Goal: Information Seeking & Learning: Learn about a topic

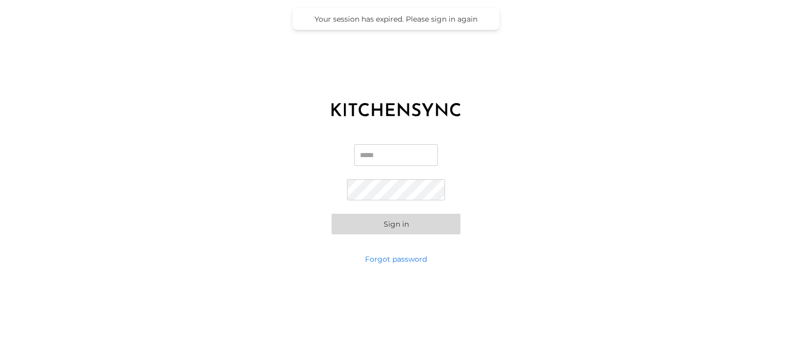
type input "**********"
click at [410, 224] on button "Sign in" at bounding box center [395, 224] width 129 height 21
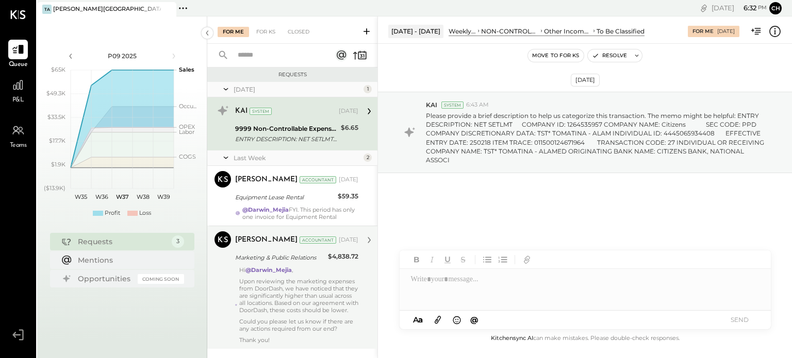
click at [337, 309] on p "Upon reviewing the marketing expenses from DoorDash, we have noticed that they …" at bounding box center [298, 296] width 119 height 36
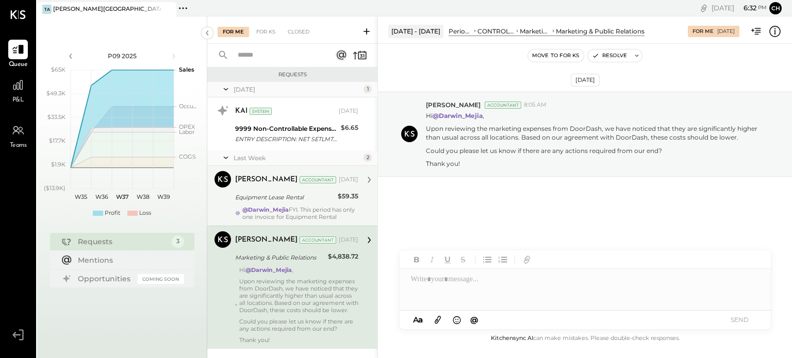
scroll to position [28, 0]
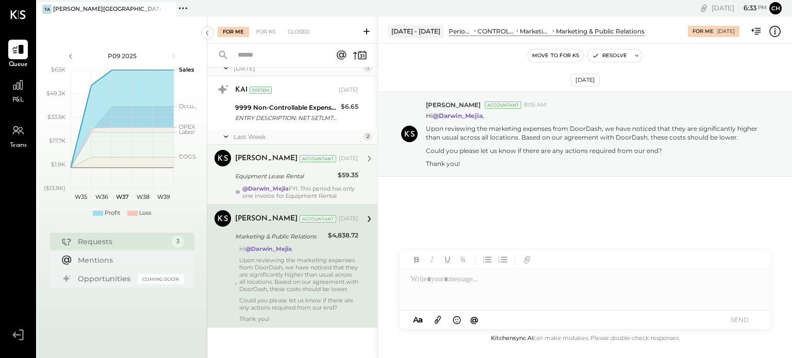
click at [317, 187] on div "@Darwin_Mejia FYI. This period has only one invoice for Equipment Rental" at bounding box center [300, 192] width 116 height 14
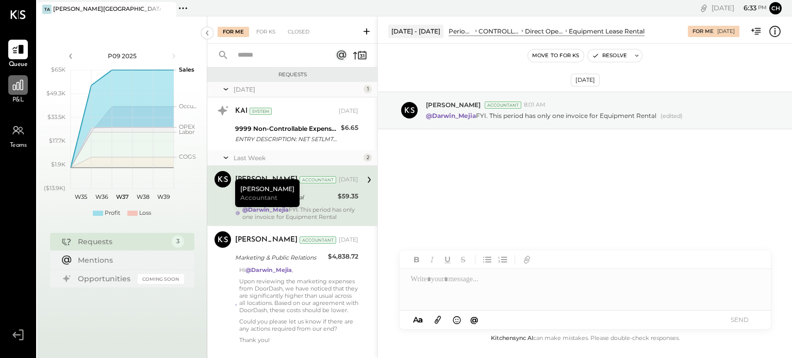
click at [19, 87] on icon at bounding box center [17, 84] width 13 height 13
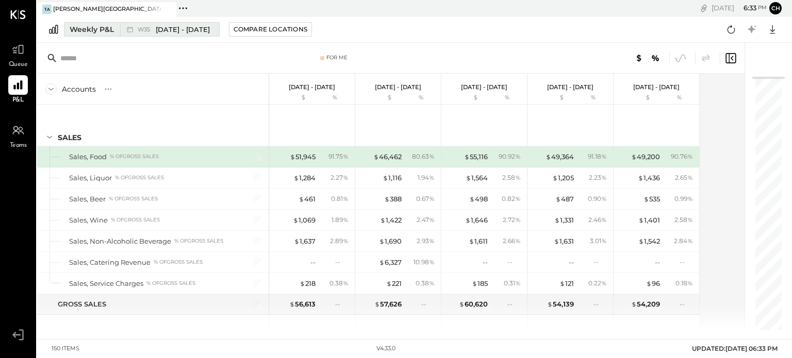
click at [98, 23] on button "Weekly P&L W35 [DATE] - [DATE]" at bounding box center [142, 29] width 156 height 14
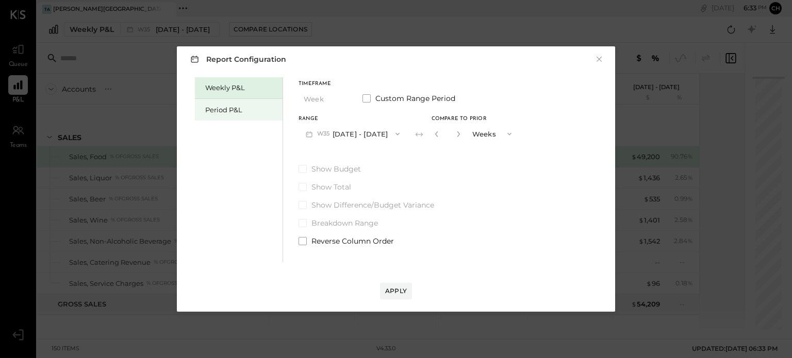
click at [235, 113] on div "Period P&L" at bounding box center [241, 110] width 72 height 10
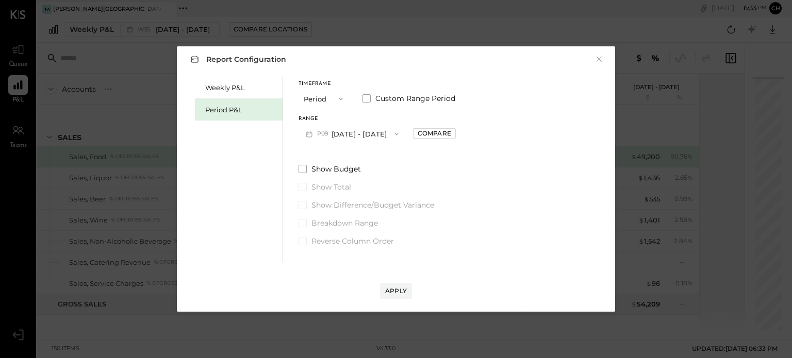
click at [339, 135] on button "P09 [DATE] - [DATE]" at bounding box center [351, 133] width 107 height 19
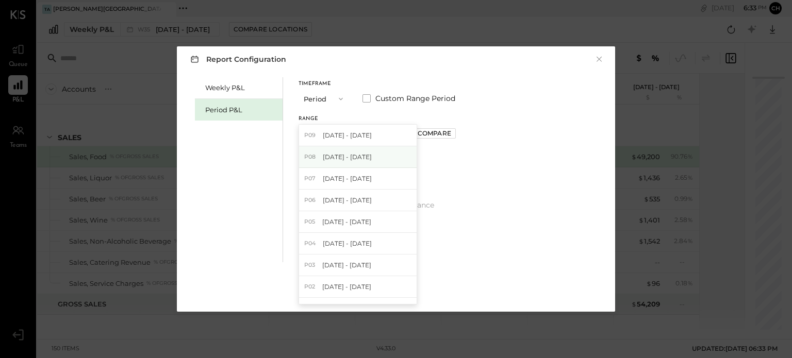
click at [394, 163] on div "P08 [DATE] - [DATE]" at bounding box center [358, 157] width 118 height 22
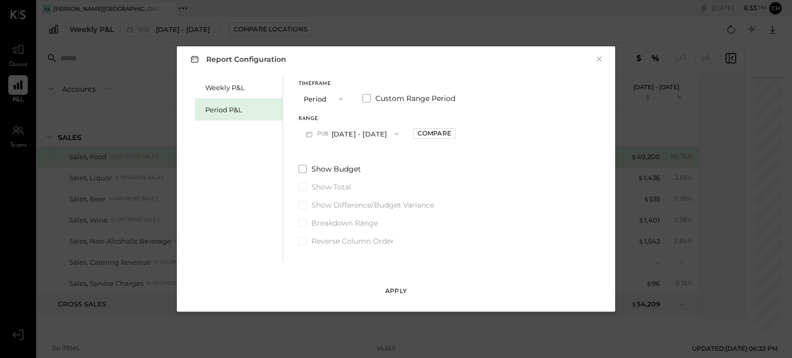
click at [398, 285] on button "Apply" at bounding box center [396, 291] width 32 height 16
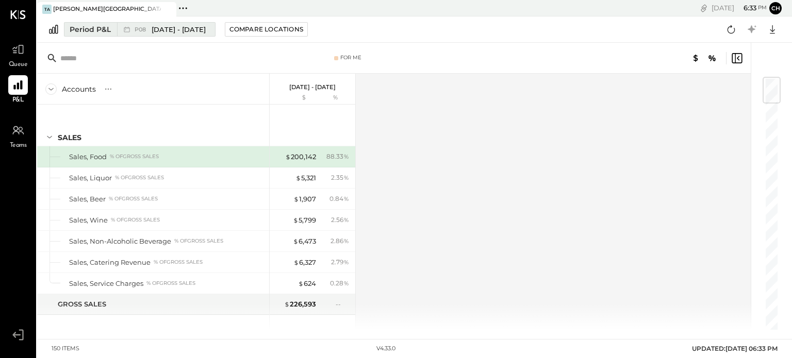
click at [99, 34] on div "Period P&L" at bounding box center [90, 29] width 41 height 10
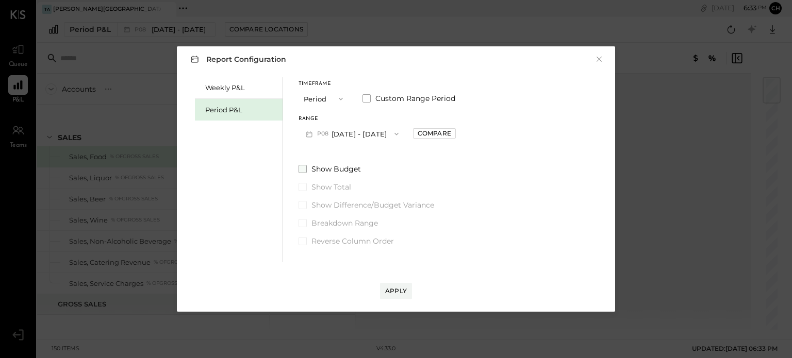
click at [308, 168] on label "Show Budget" at bounding box center [376, 169] width 157 height 10
click at [402, 296] on button "Apply" at bounding box center [396, 291] width 32 height 16
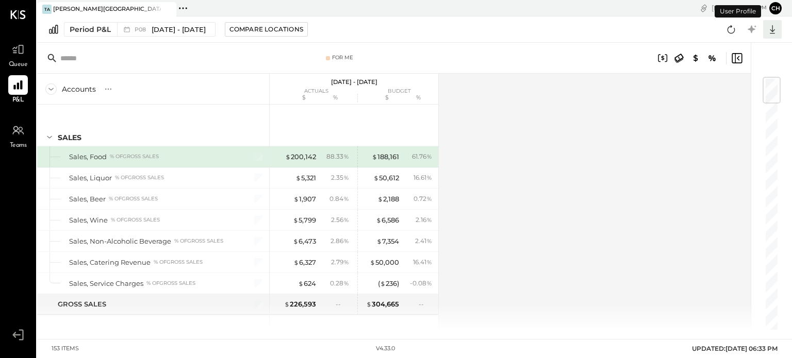
click at [774, 35] on icon at bounding box center [772, 29] width 13 height 13
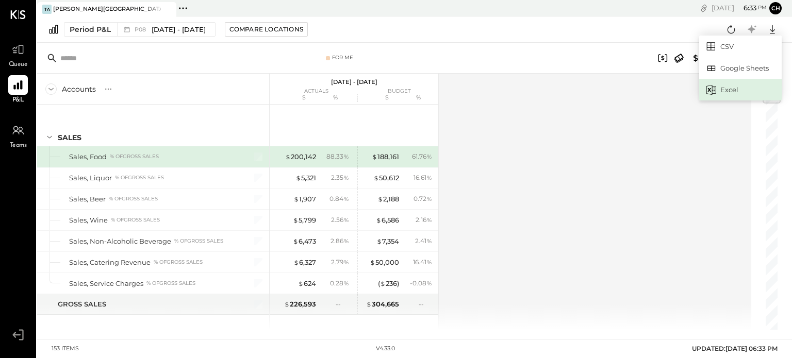
click at [730, 85] on div "Excel" at bounding box center [740, 90] width 82 height 22
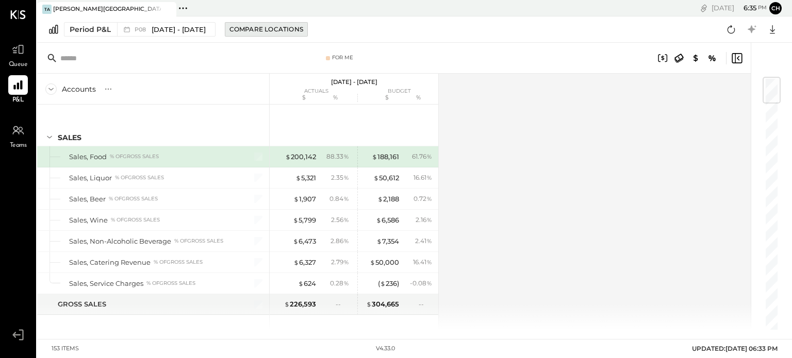
click at [299, 26] on div "Compare Locations" at bounding box center [266, 29] width 74 height 9
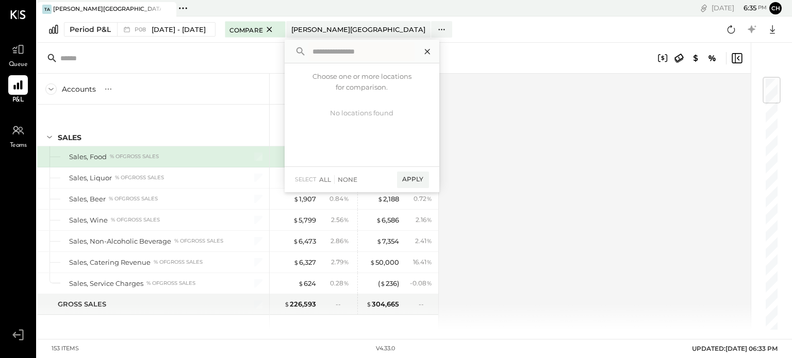
click at [434, 56] on icon at bounding box center [427, 51] width 13 height 13
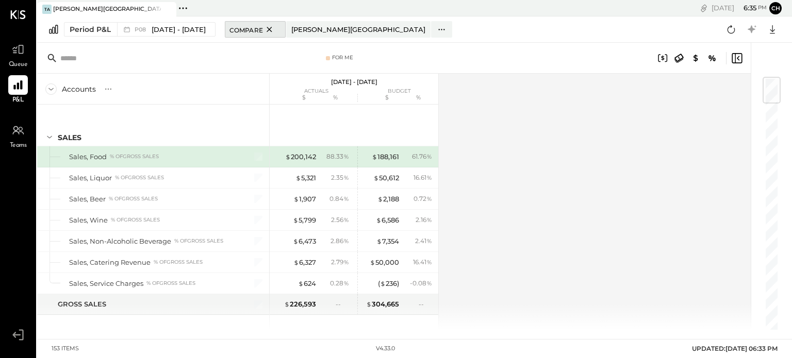
click at [276, 33] on icon at bounding box center [269, 29] width 13 height 12
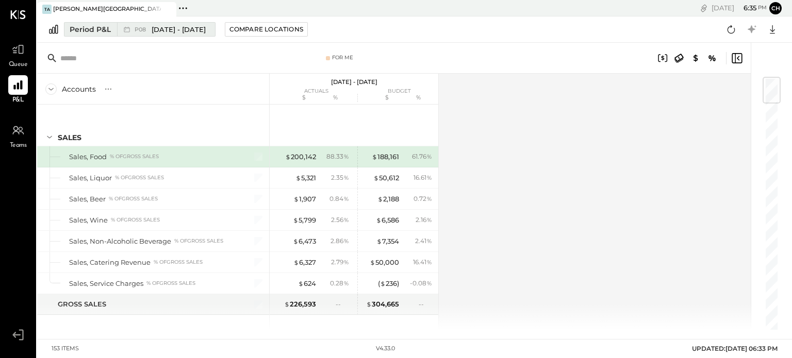
click at [102, 31] on div "Period P&L" at bounding box center [90, 29] width 41 height 10
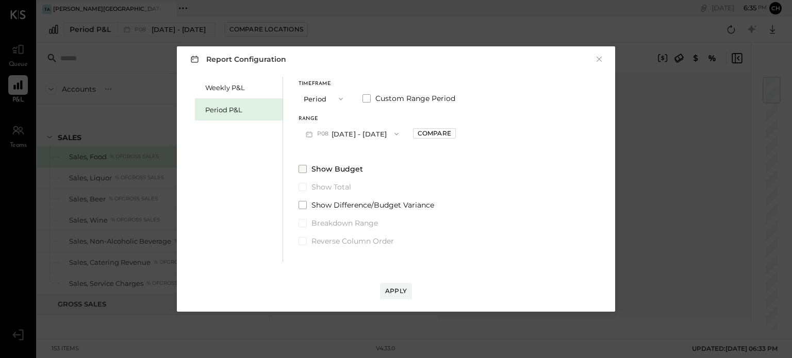
click at [306, 170] on span at bounding box center [302, 169] width 8 height 8
click at [391, 293] on div "Apply" at bounding box center [396, 291] width 22 height 9
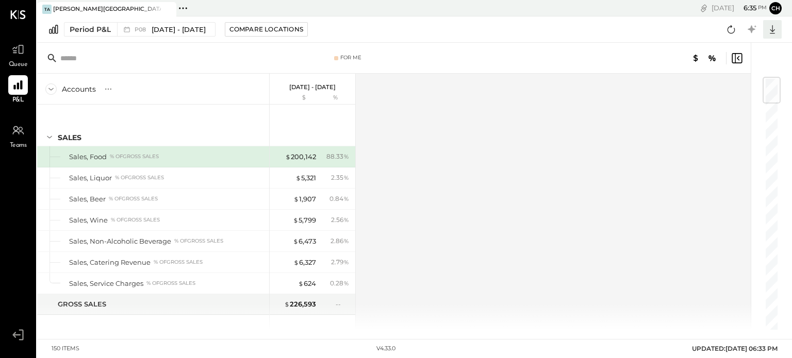
click at [773, 34] on icon at bounding box center [772, 29] width 13 height 13
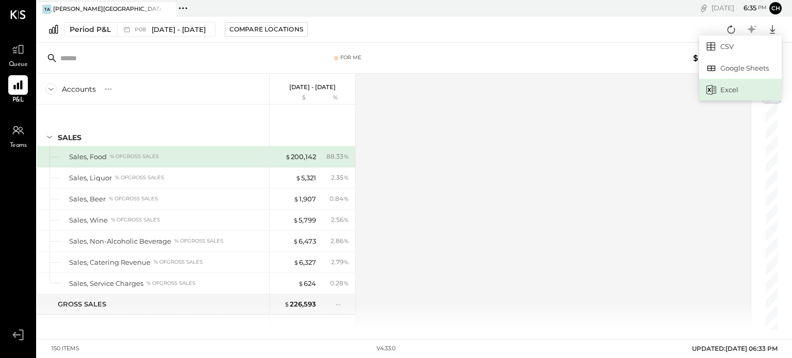
click at [739, 87] on div "Excel" at bounding box center [740, 90] width 82 height 22
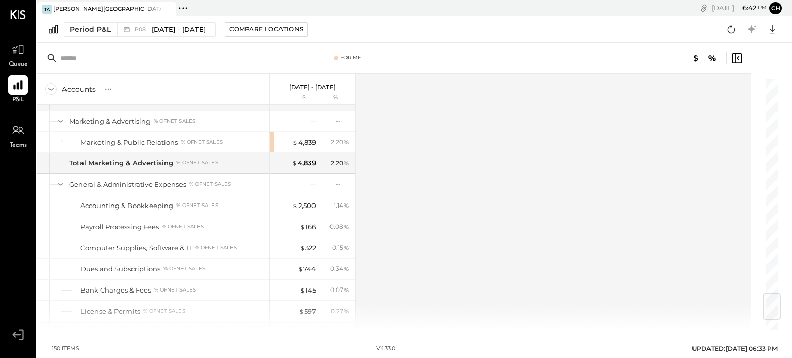
scroll to position [1856, 0]
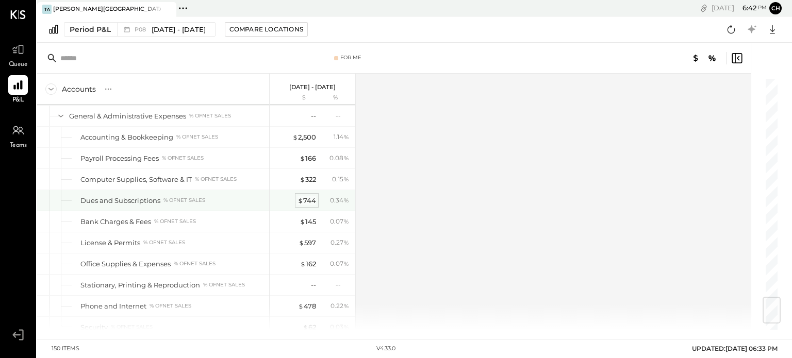
click at [311, 196] on div "$ 744" at bounding box center [306, 201] width 19 height 10
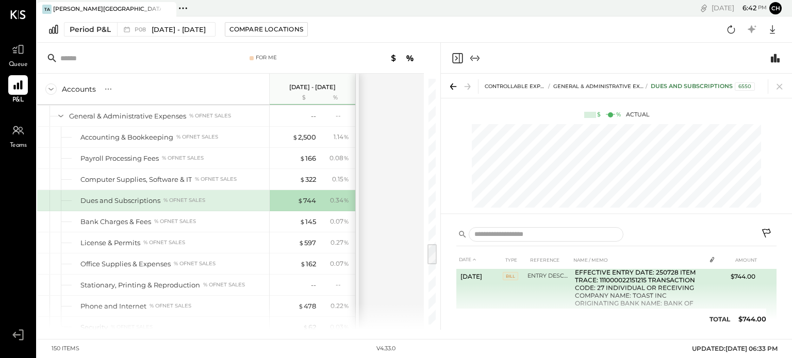
scroll to position [39, 0]
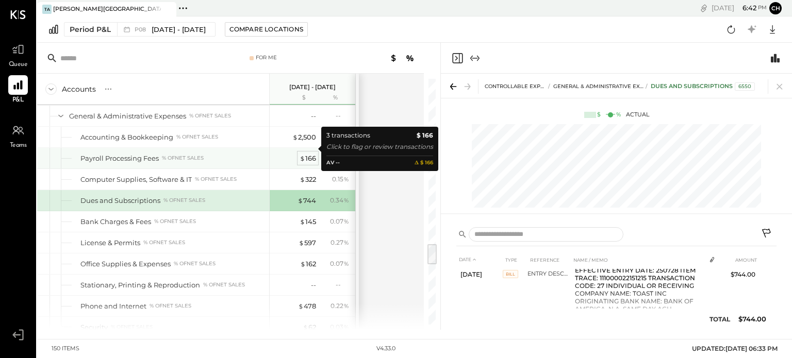
click at [311, 154] on div "$ 166" at bounding box center [308, 159] width 16 height 10
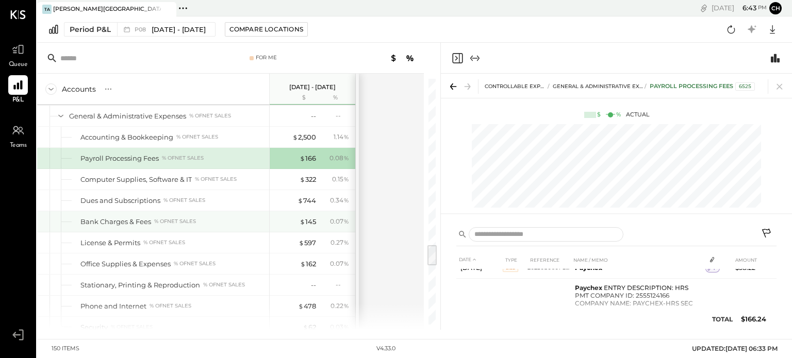
scroll to position [1876, 0]
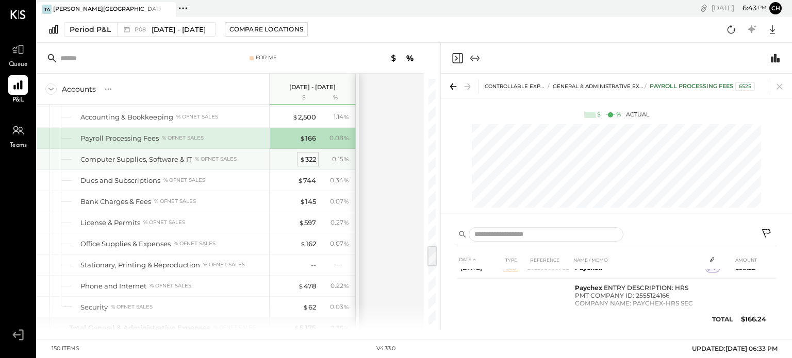
click at [312, 155] on div "$ 322" at bounding box center [308, 160] width 16 height 10
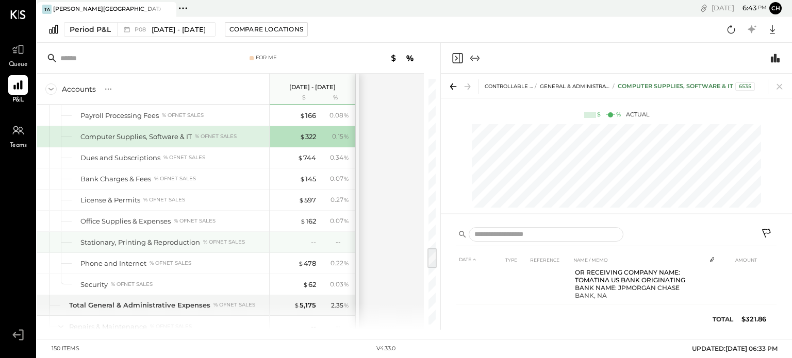
scroll to position [1899, 0]
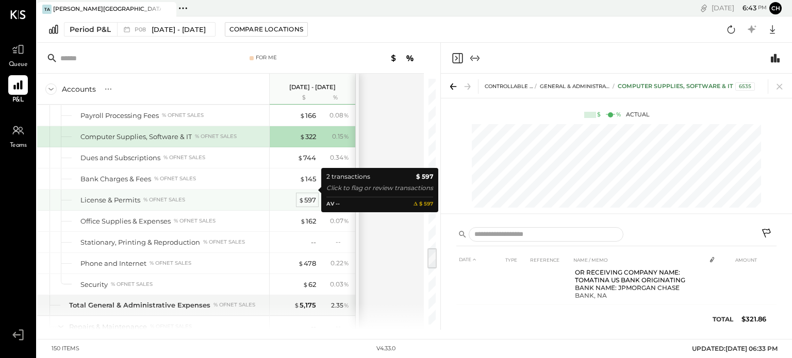
click at [303, 196] on span "$" at bounding box center [301, 200] width 6 height 8
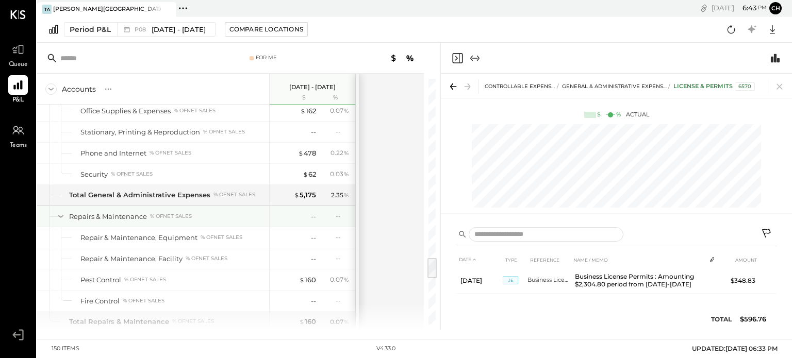
scroll to position [2012, 0]
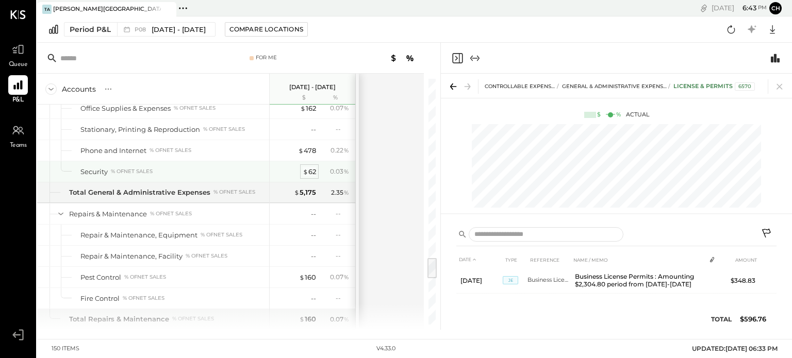
click at [313, 167] on div "$ 62" at bounding box center [309, 172] width 13 height 10
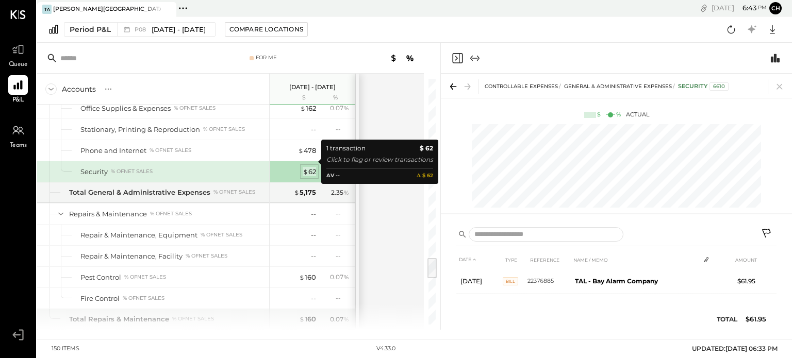
scroll to position [0, 0]
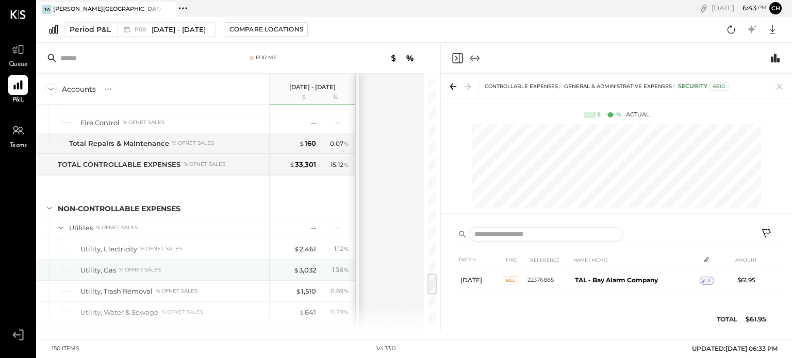
scroll to position [2200, 0]
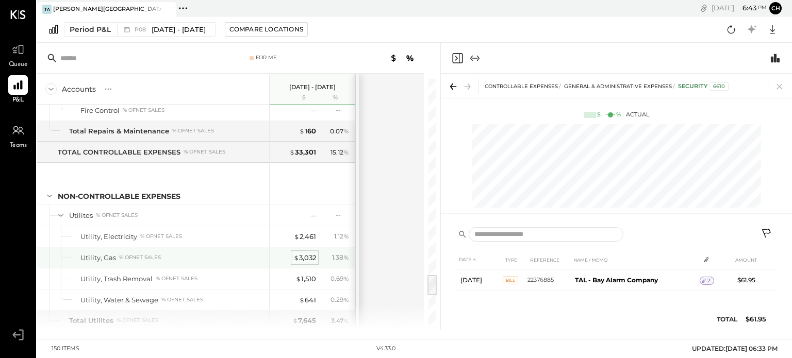
click at [309, 253] on div "$ 3,032" at bounding box center [304, 258] width 23 height 10
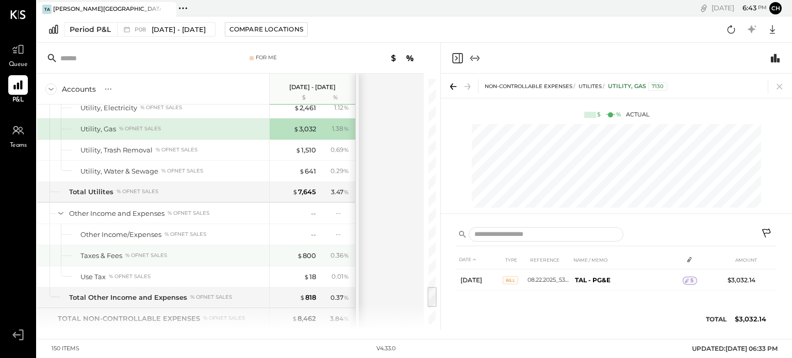
scroll to position [2343, 0]
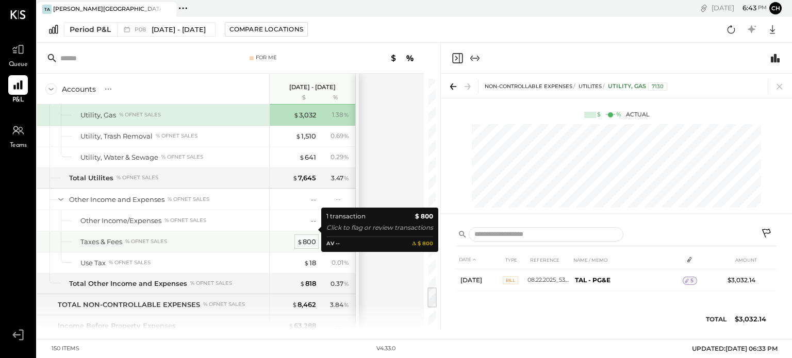
click at [312, 237] on div "$ 800" at bounding box center [306, 242] width 19 height 10
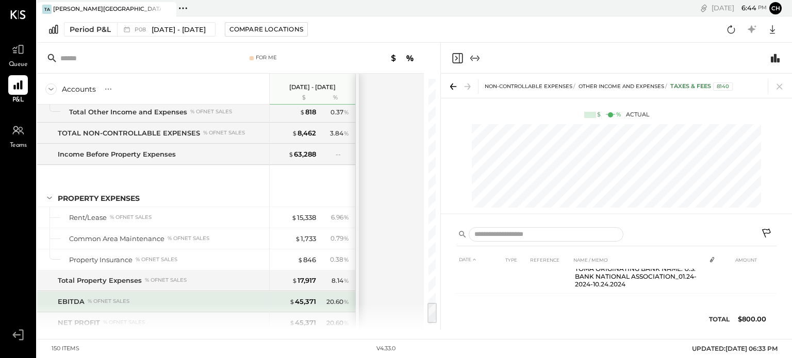
scroll to position [2531, 0]
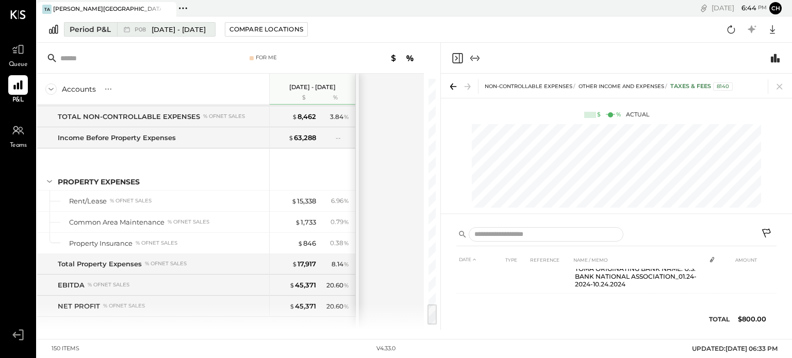
click at [206, 30] on span "[DATE] - [DATE]" at bounding box center [179, 30] width 54 height 10
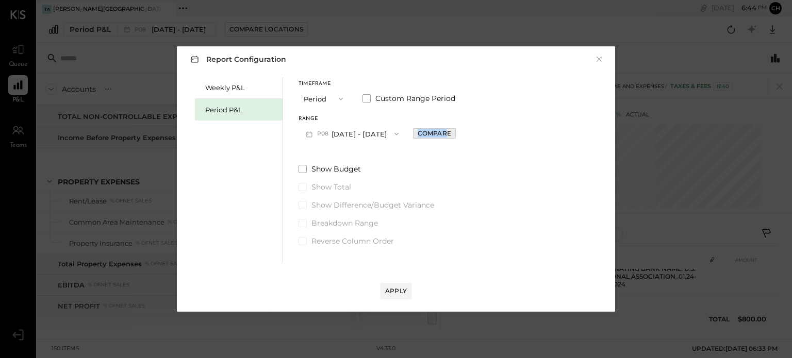
click at [456, 130] on div "Compare" at bounding box center [434, 133] width 43 height 10
click at [451, 130] on div "Compare" at bounding box center [435, 133] width 34 height 9
click at [461, 132] on button "button" at bounding box center [457, 133] width 8 height 11
type input "*"
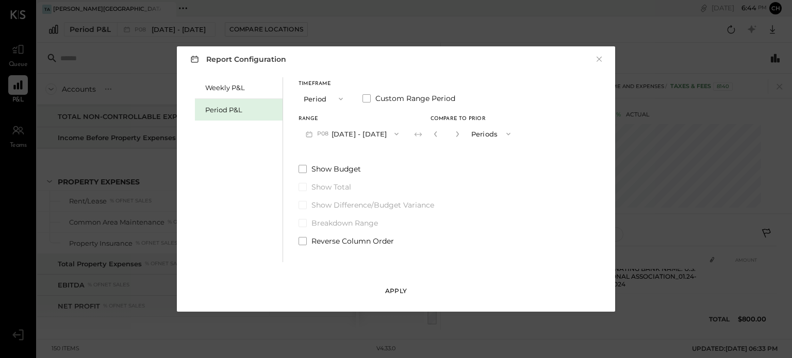
click at [394, 291] on div "Apply" at bounding box center [396, 291] width 22 height 9
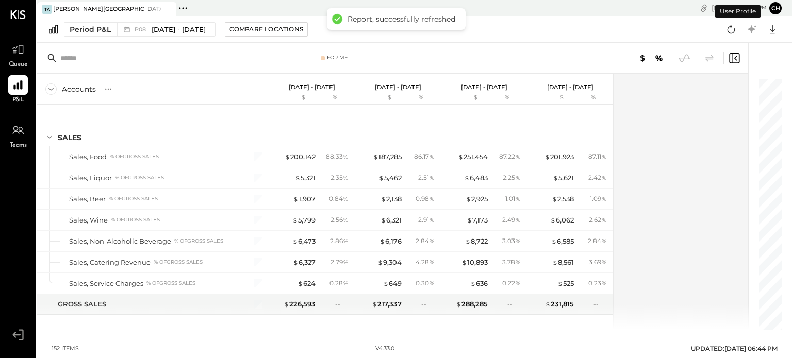
scroll to position [2573, 0]
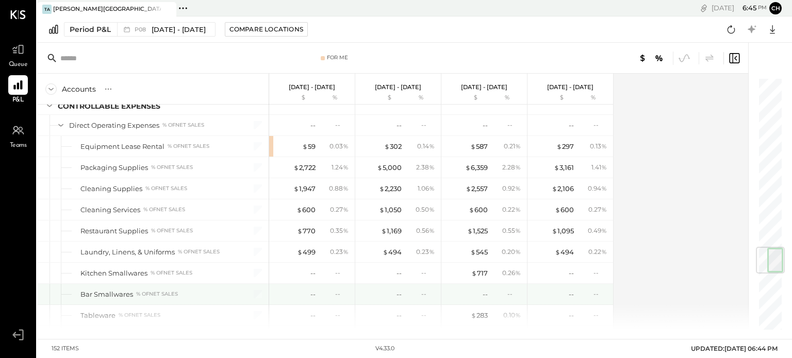
scroll to position [1433, 0]
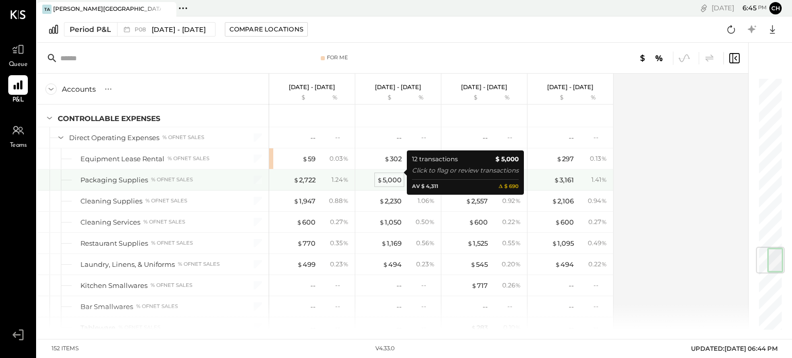
click at [389, 175] on div "$ 5,000" at bounding box center [389, 180] width 25 height 10
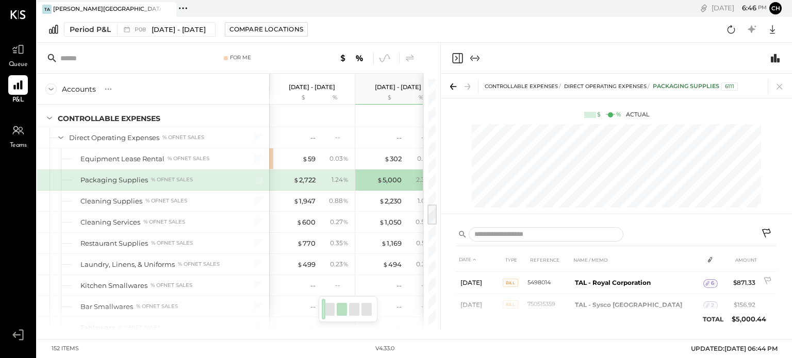
scroll to position [235, 0]
click at [325, 93] on div "[DATE] - [DATE] $ %" at bounding box center [312, 89] width 86 height 31
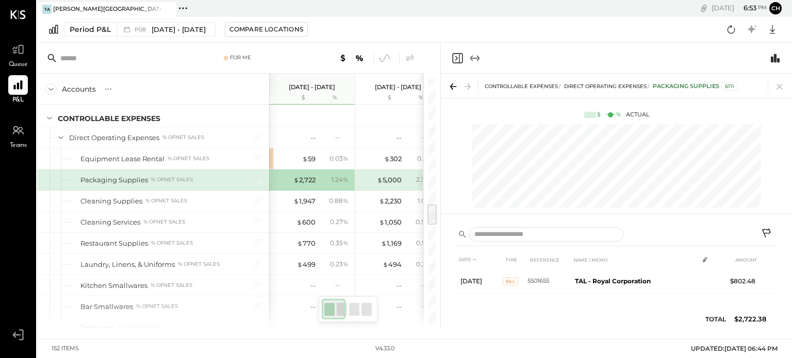
scroll to position [123, 0]
click at [780, 81] on icon at bounding box center [779, 86] width 14 height 14
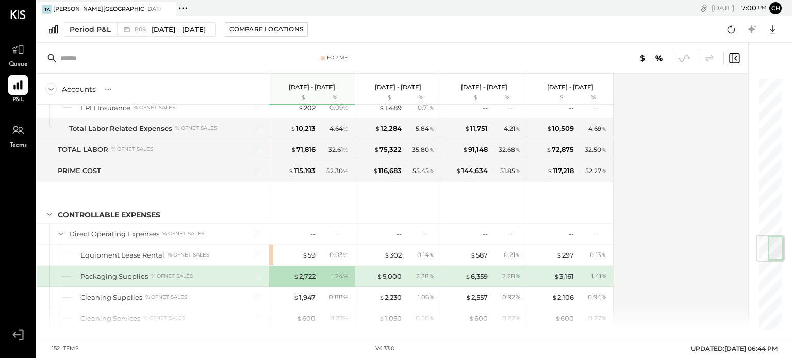
scroll to position [1333, 0]
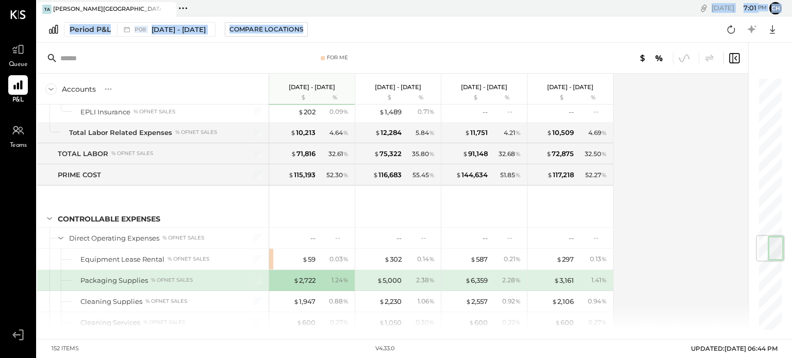
drag, startPoint x: 463, startPoint y: 36, endPoint x: 132, endPoint y: -62, distance: 345.6
click at [132, 0] on html "Queue P&L Teams v 4.33.0 TA Tomatina [GEOGRAPHIC_DATA] Pinned Locations ( 1 ) T…" at bounding box center [396, 179] width 792 height 358
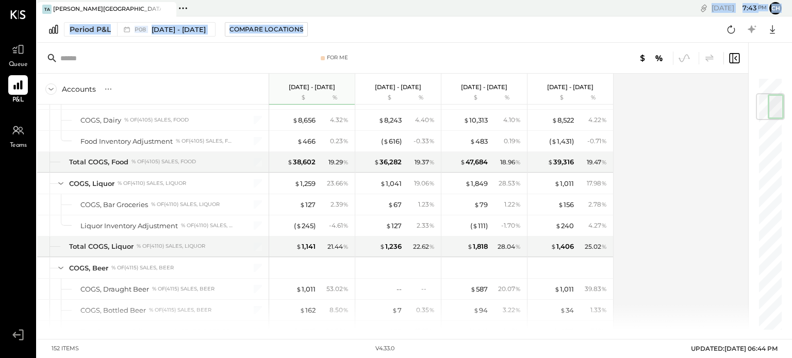
scroll to position [0, 0]
